Goal: Navigation & Orientation: Find specific page/section

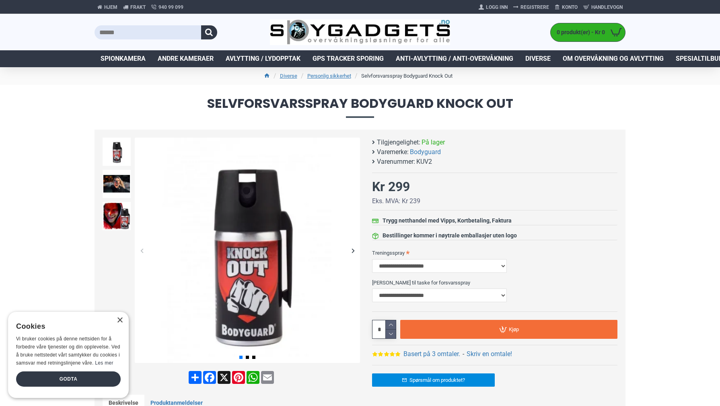
click at [180, 78] on ul "Diverse Personlig sikkerhet Selvforsvarsspray Bodyguard Knock Out" at bounding box center [360, 76] width 531 height 18
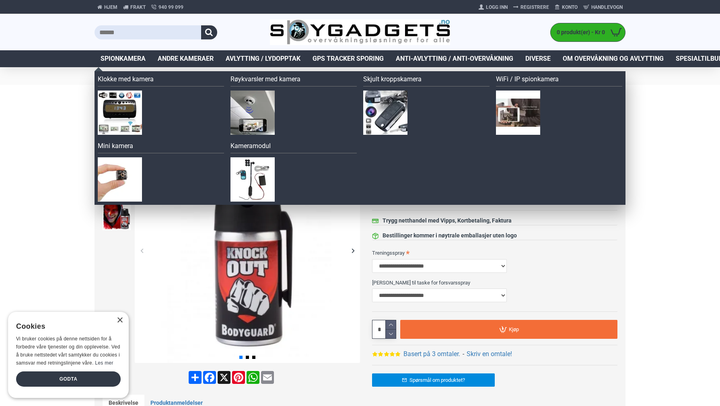
click at [123, 56] on span "Spionkamera" at bounding box center [123, 59] width 45 height 10
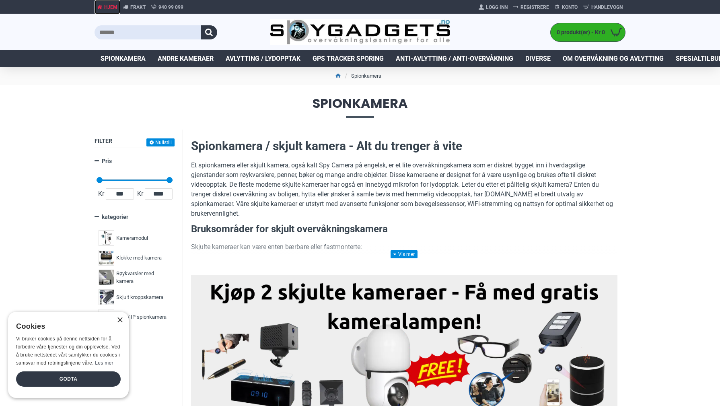
click at [107, 4] on span "Hjem" at bounding box center [110, 7] width 13 height 7
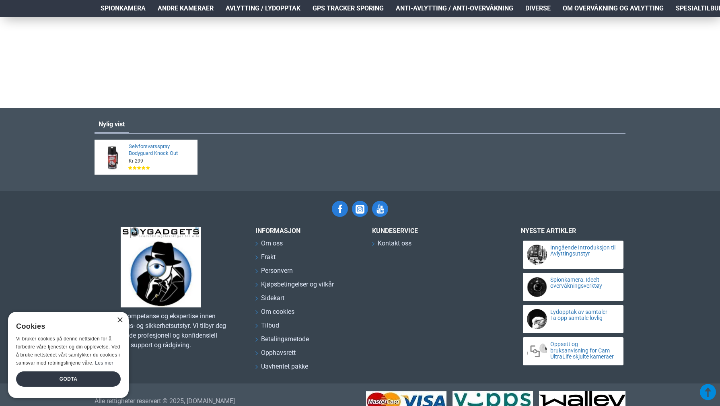
scroll to position [1696, 0]
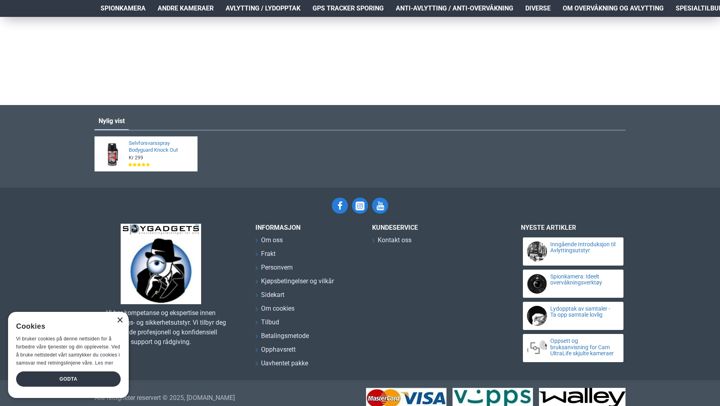
click at [122, 320] on div "×" at bounding box center [120, 320] width 6 height 6
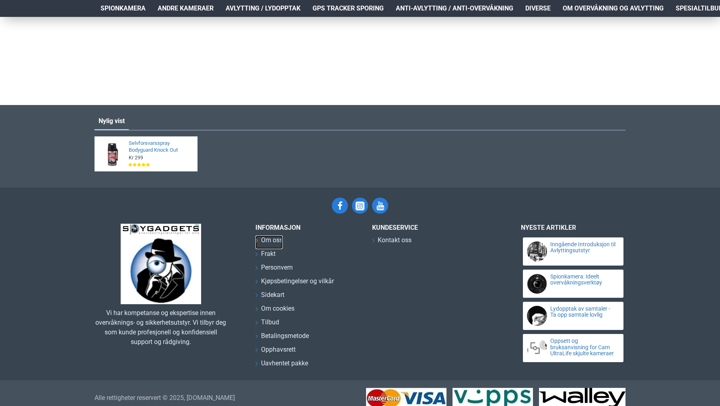
click at [267, 240] on span "Om oss" at bounding box center [272, 240] width 22 height 10
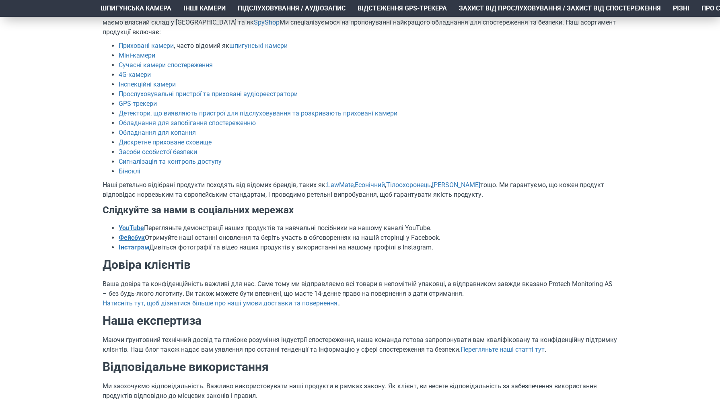
scroll to position [129, 0]
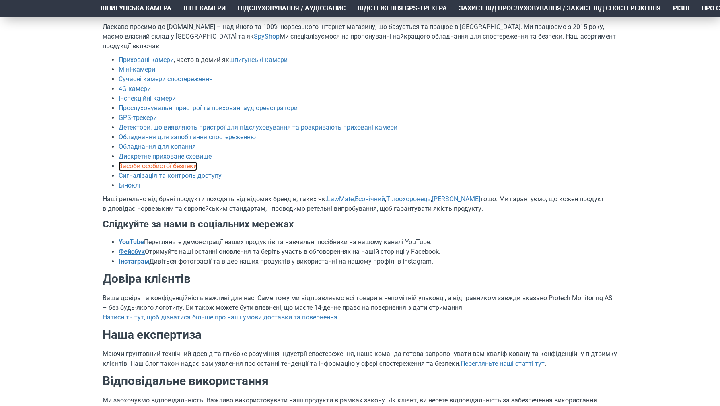
click at [149, 163] on font "Засоби особистої безпеки" at bounding box center [158, 166] width 78 height 8
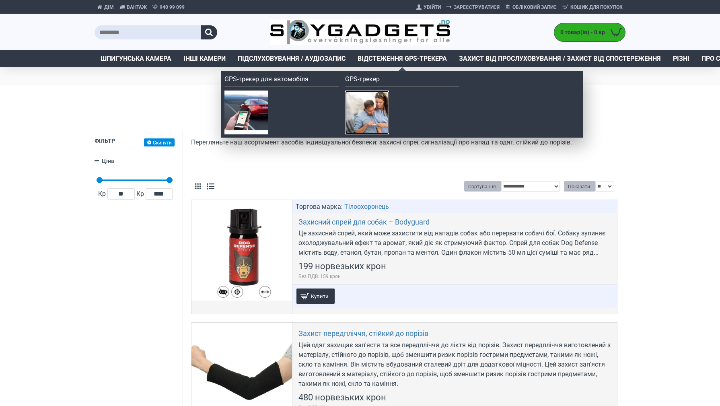
click at [360, 98] on img at bounding box center [367, 113] width 44 height 44
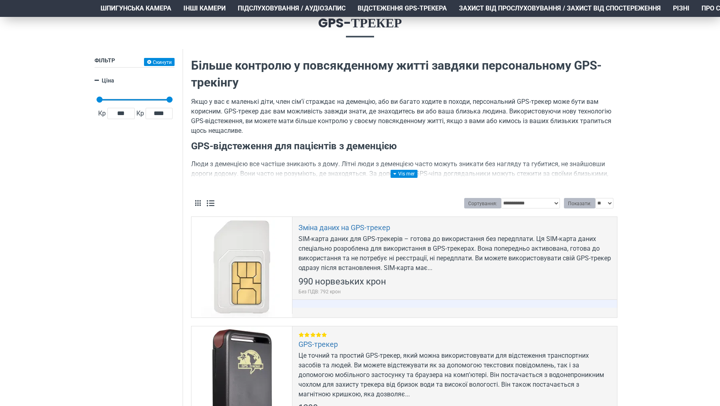
scroll to position [161, 0]
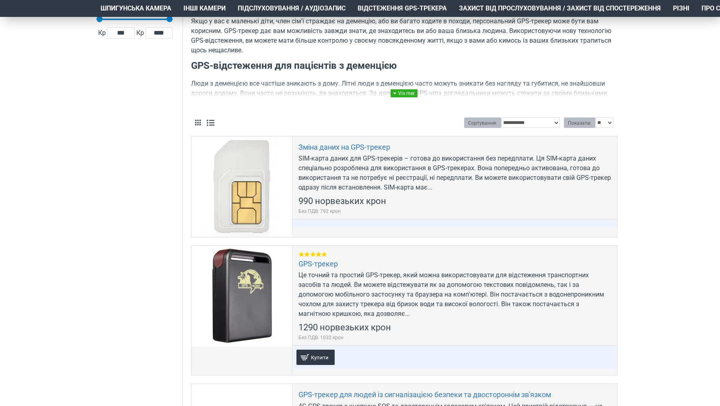
click at [409, 91] on link at bounding box center [404, 93] width 27 height 8
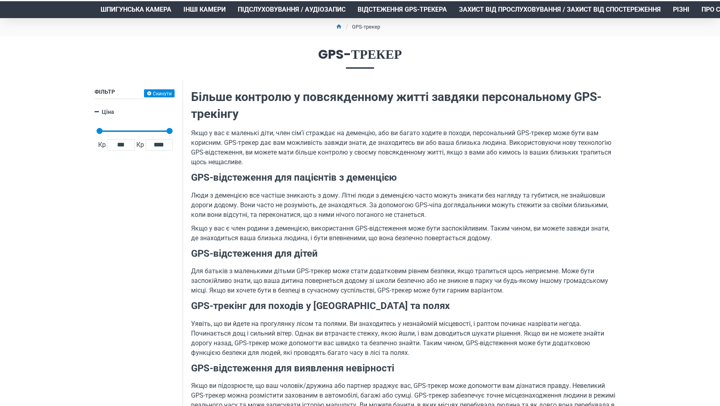
scroll to position [0, 0]
